Goal: Browse casually

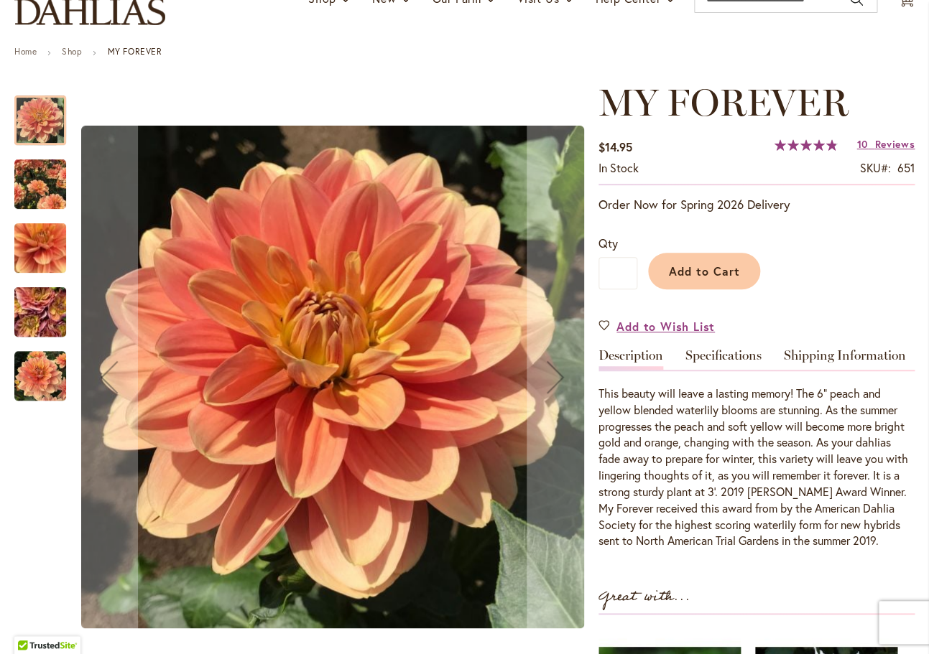
scroll to position [137, 0]
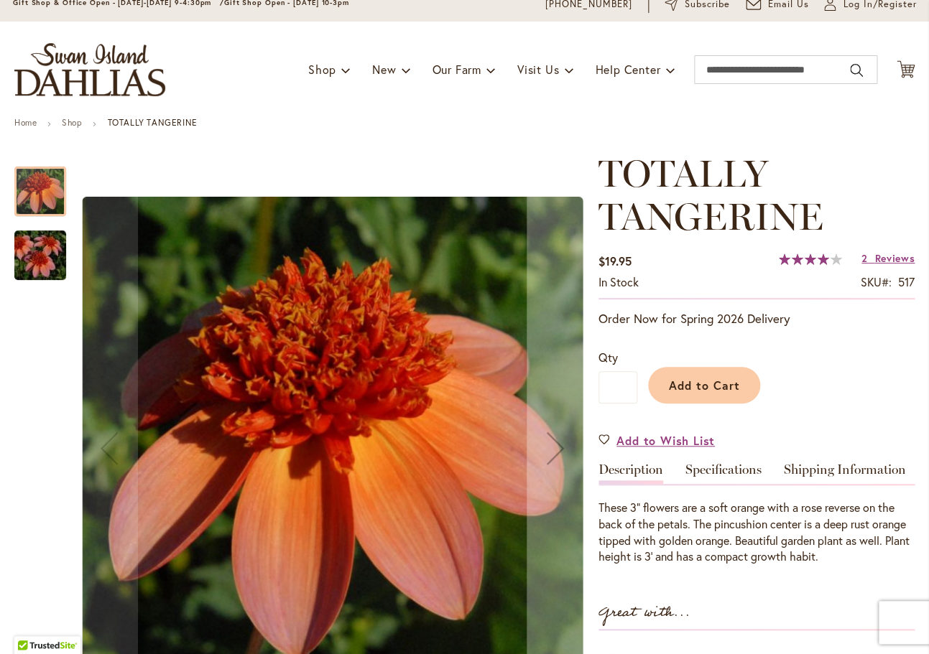
scroll to position [70, 0]
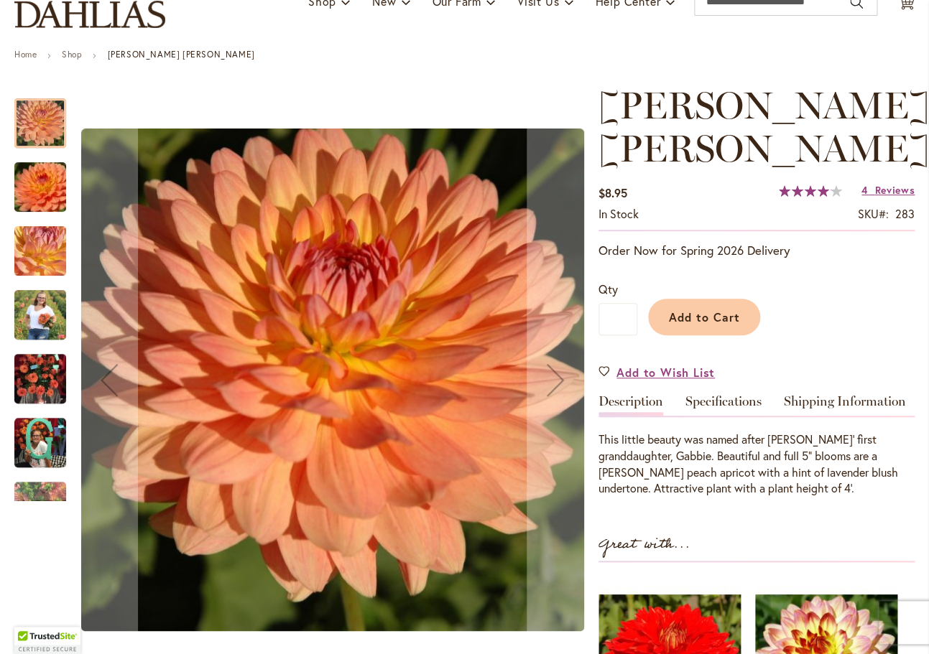
scroll to position [131, 0]
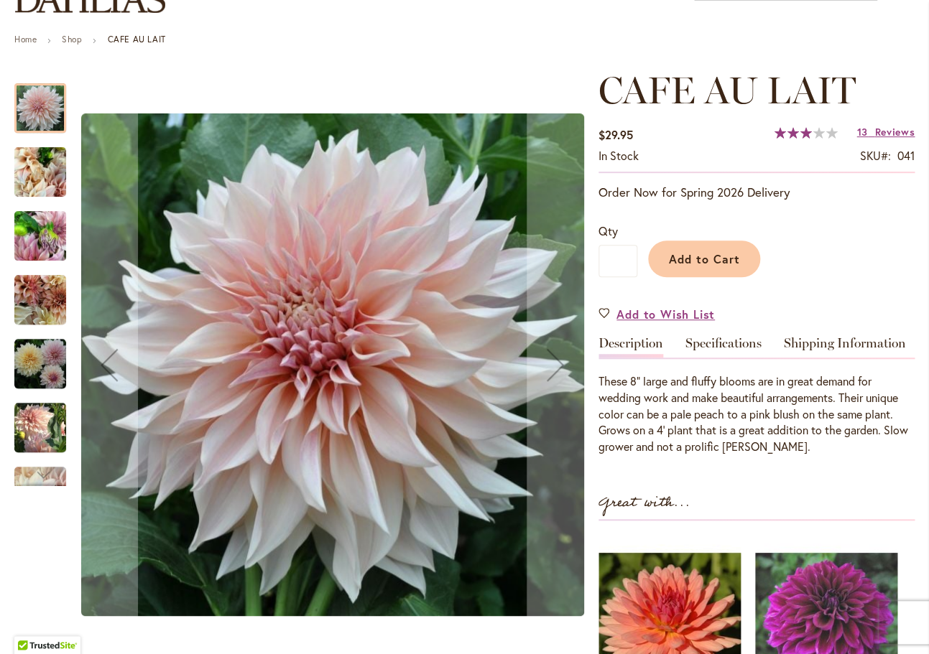
scroll to position [144, 0]
